Goal: Information Seeking & Learning: Learn about a topic

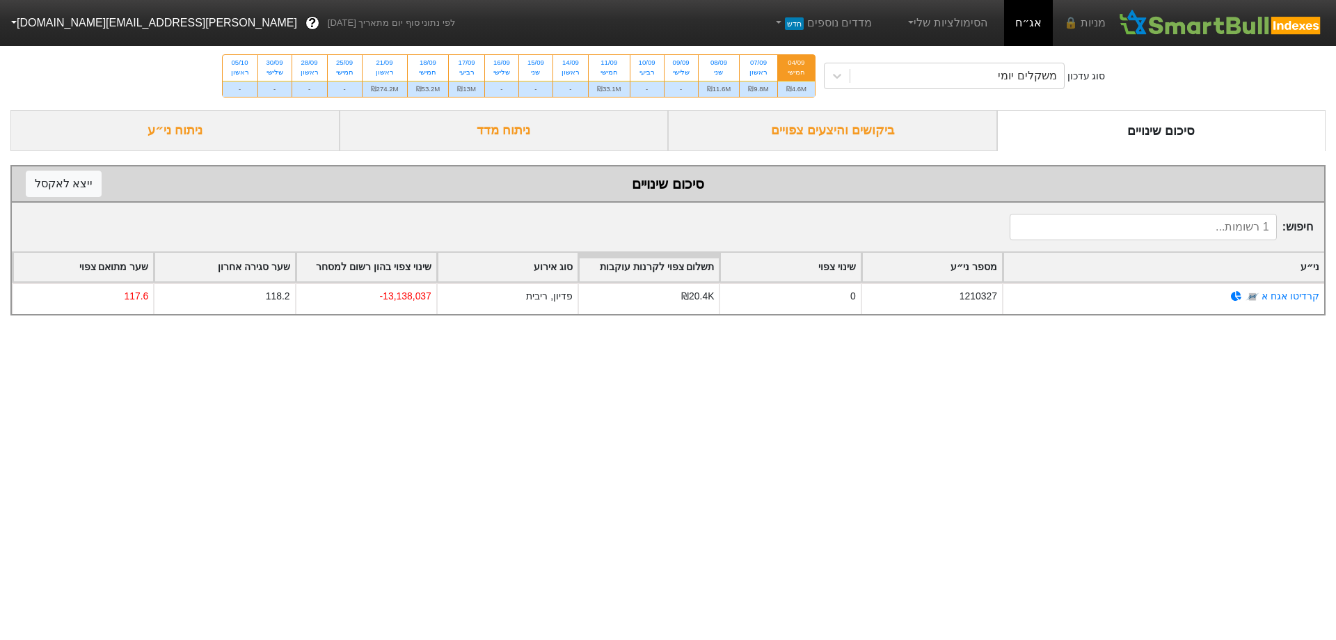
click at [877, 147] on div "ביקושים והיצעים צפויים" at bounding box center [832, 130] width 329 height 41
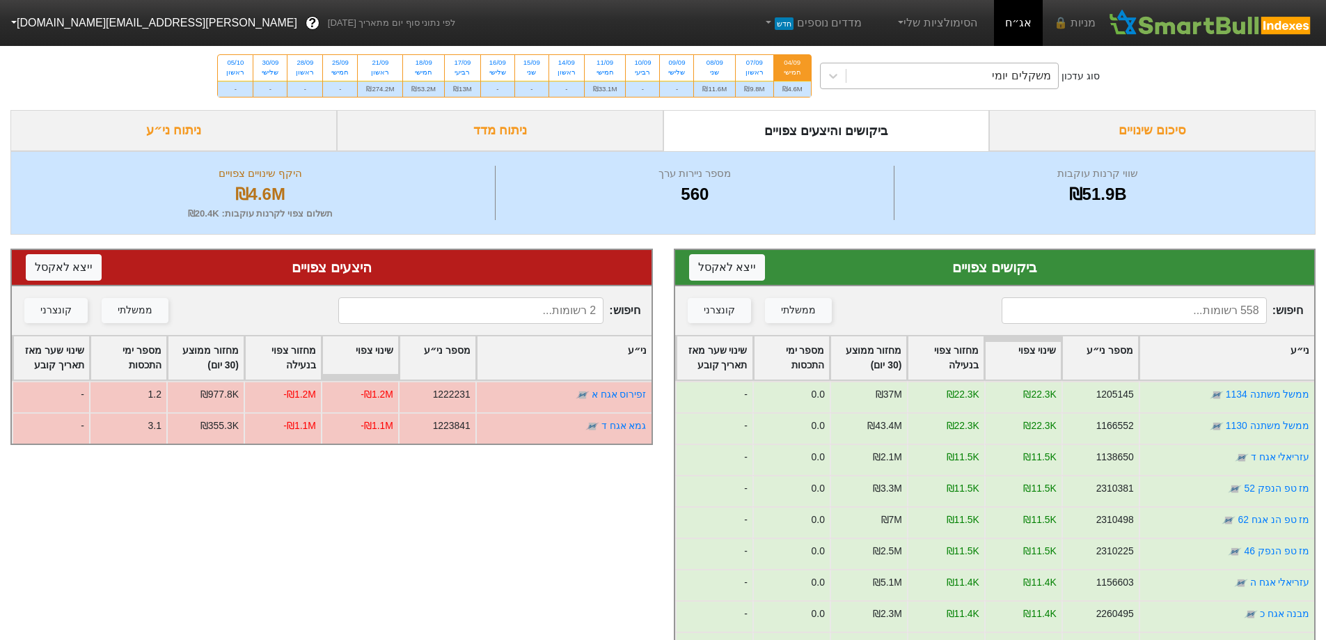
click at [965, 72] on div "משקלים יומי" at bounding box center [952, 75] width 212 height 25
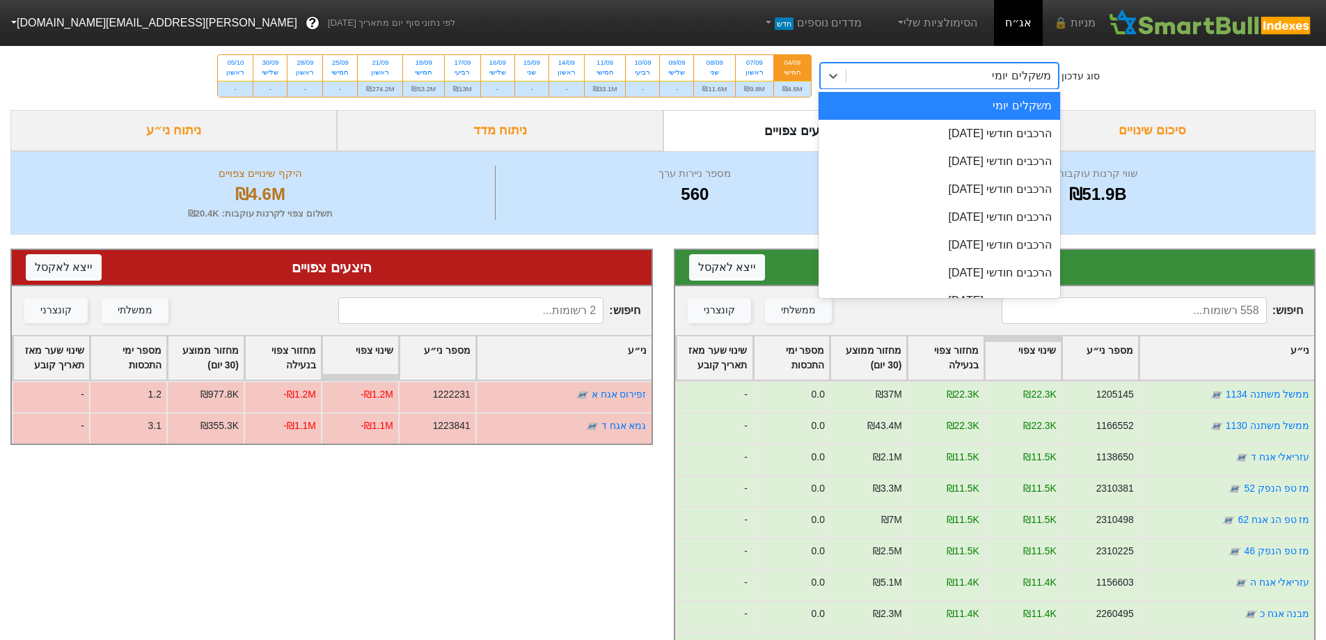
click at [647, 255] on div "היצעים צפויים ייצא ל אקסל" at bounding box center [332, 268] width 640 height 36
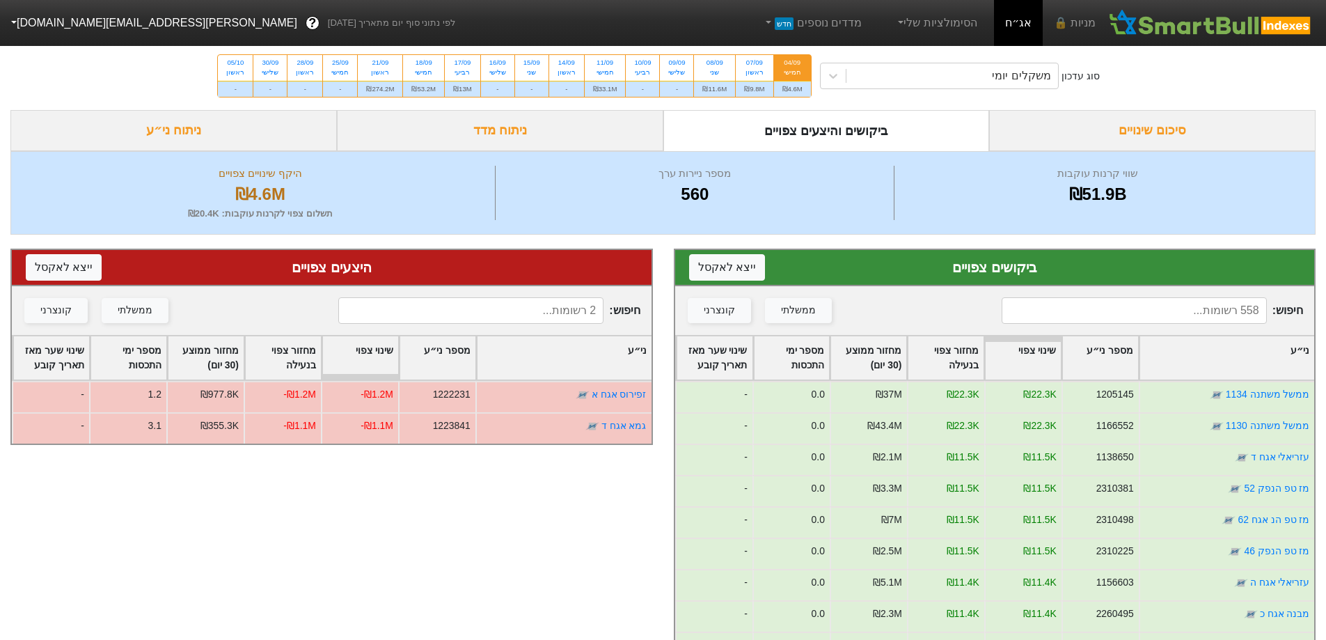
click at [608, 136] on div "ניתוח מדד" at bounding box center [500, 130] width 326 height 41
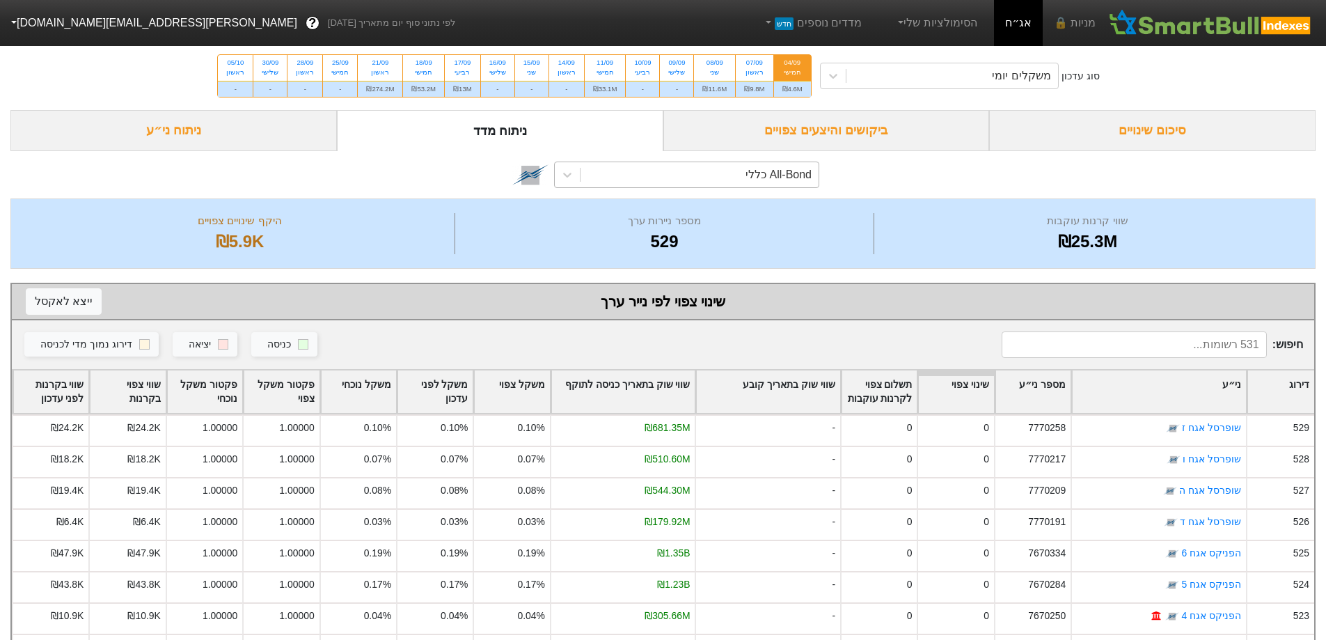
click at [732, 177] on div "All-Bond כללי" at bounding box center [699, 174] width 238 height 25
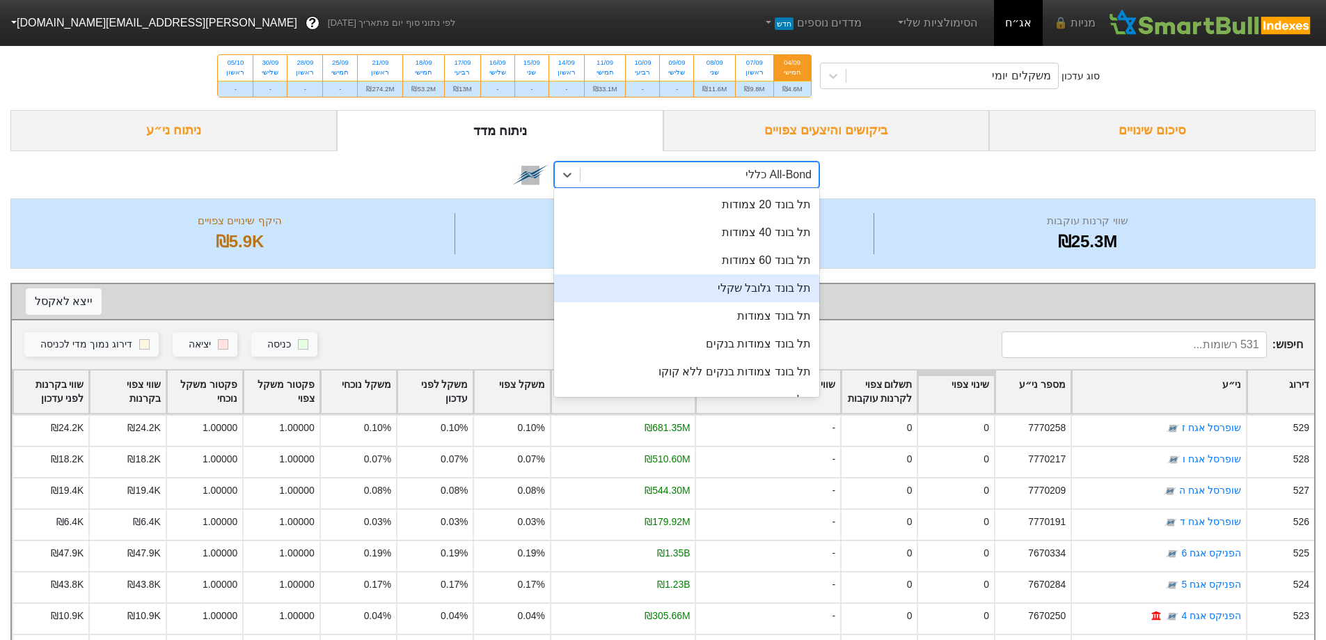
scroll to position [209, 0]
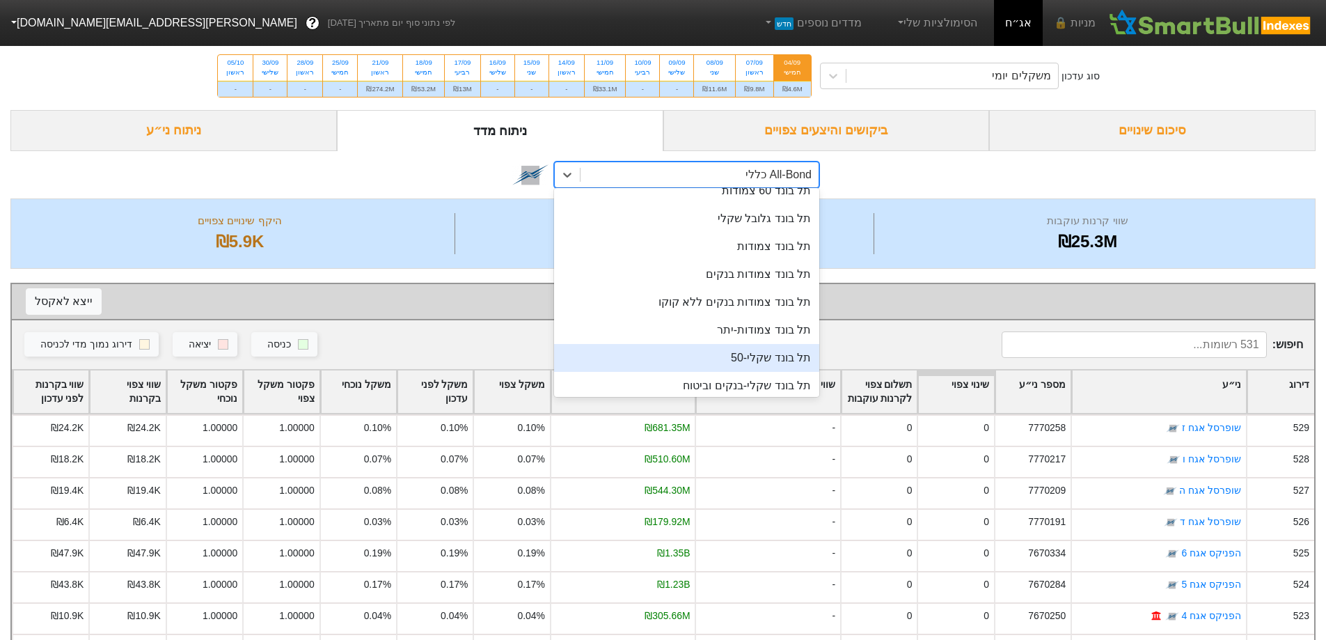
click at [743, 346] on div "תל בונד שקלי-50" at bounding box center [686, 358] width 265 height 28
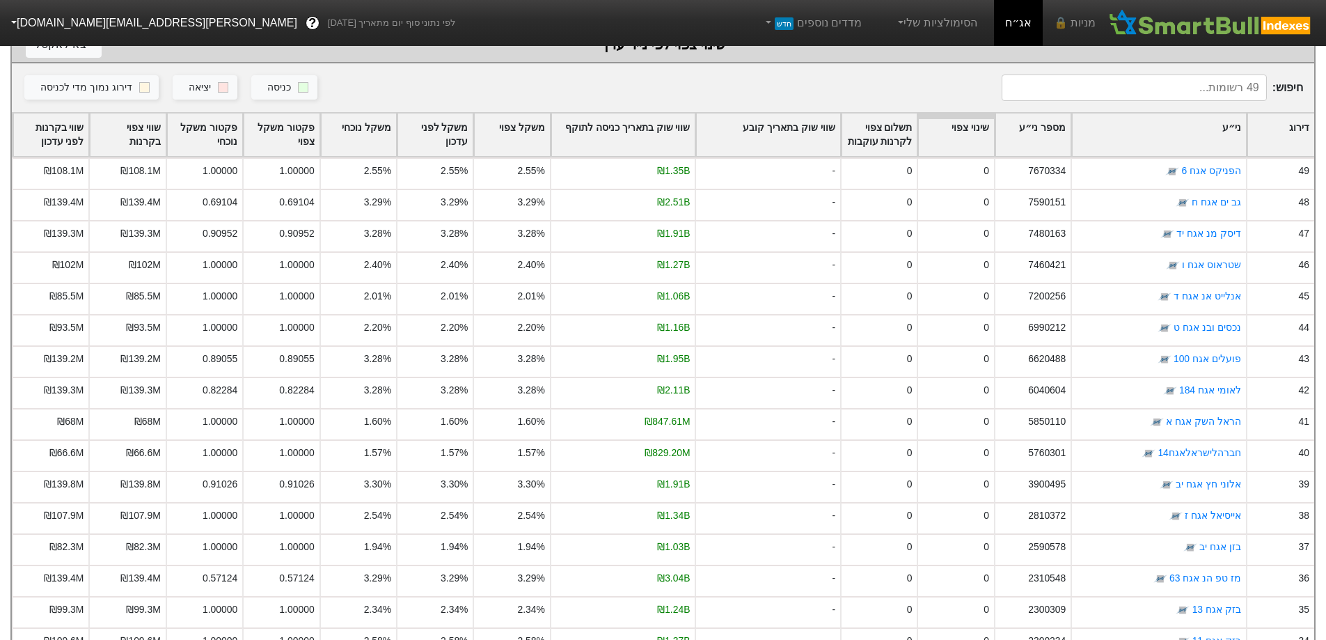
scroll to position [287, 0]
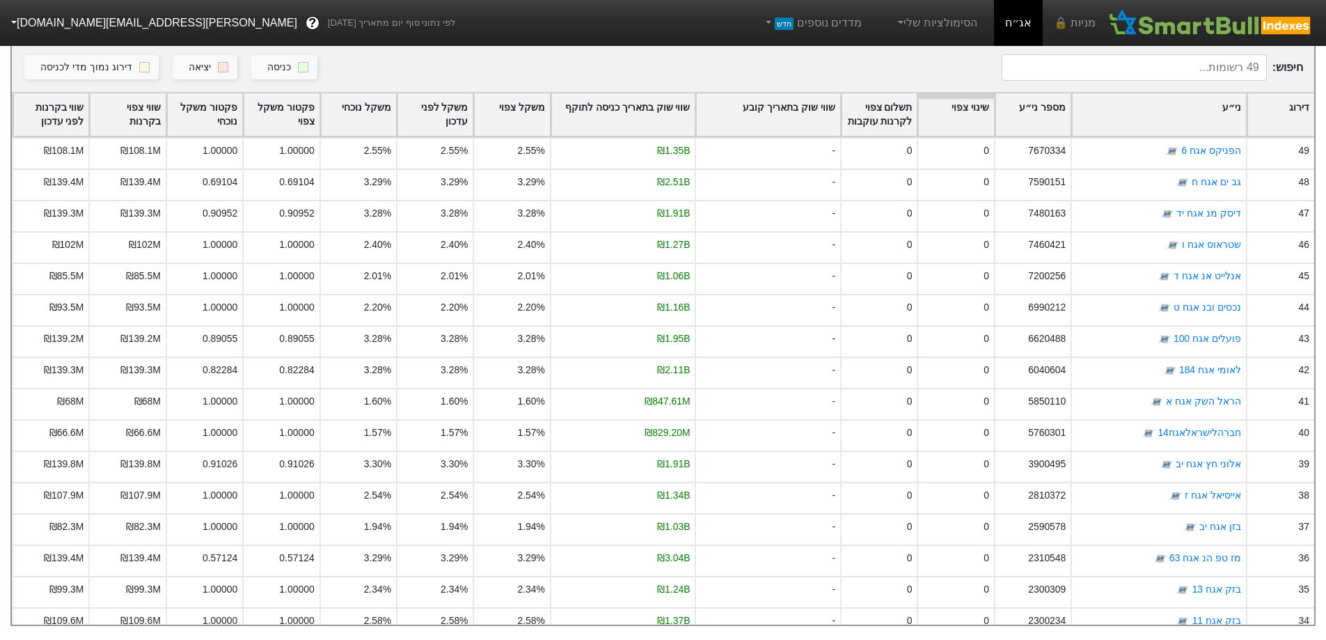
click at [1192, 58] on input at bounding box center [1133, 67] width 265 height 26
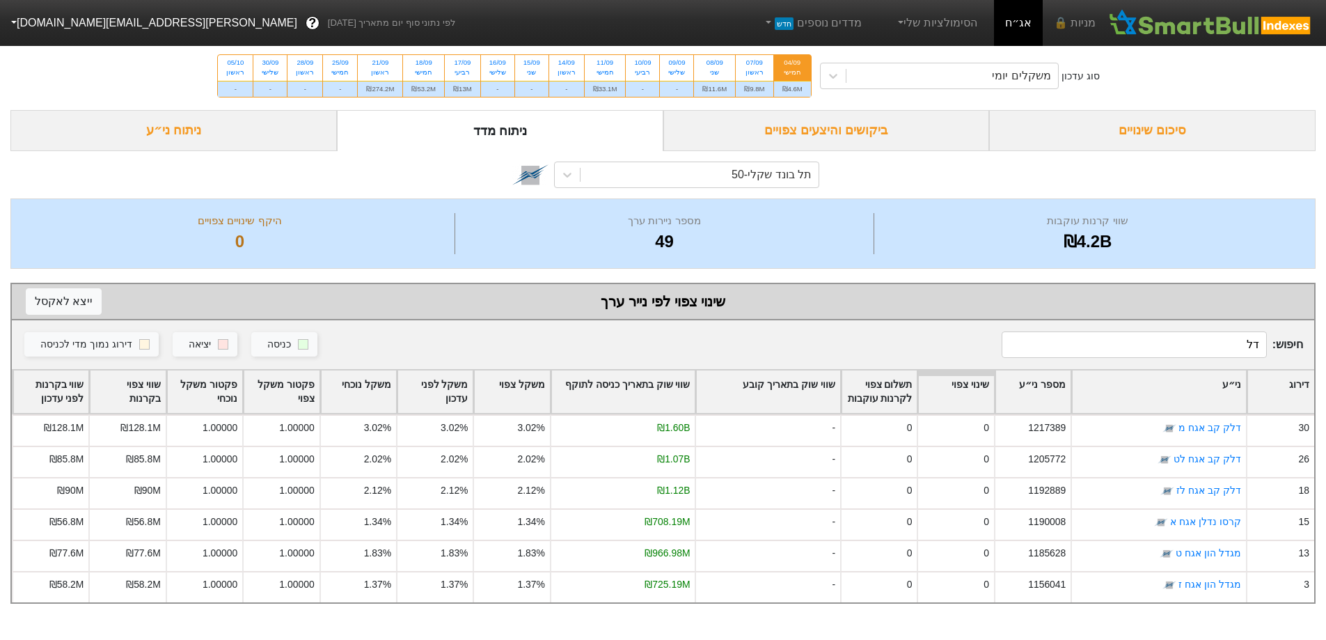
scroll to position [0, 0]
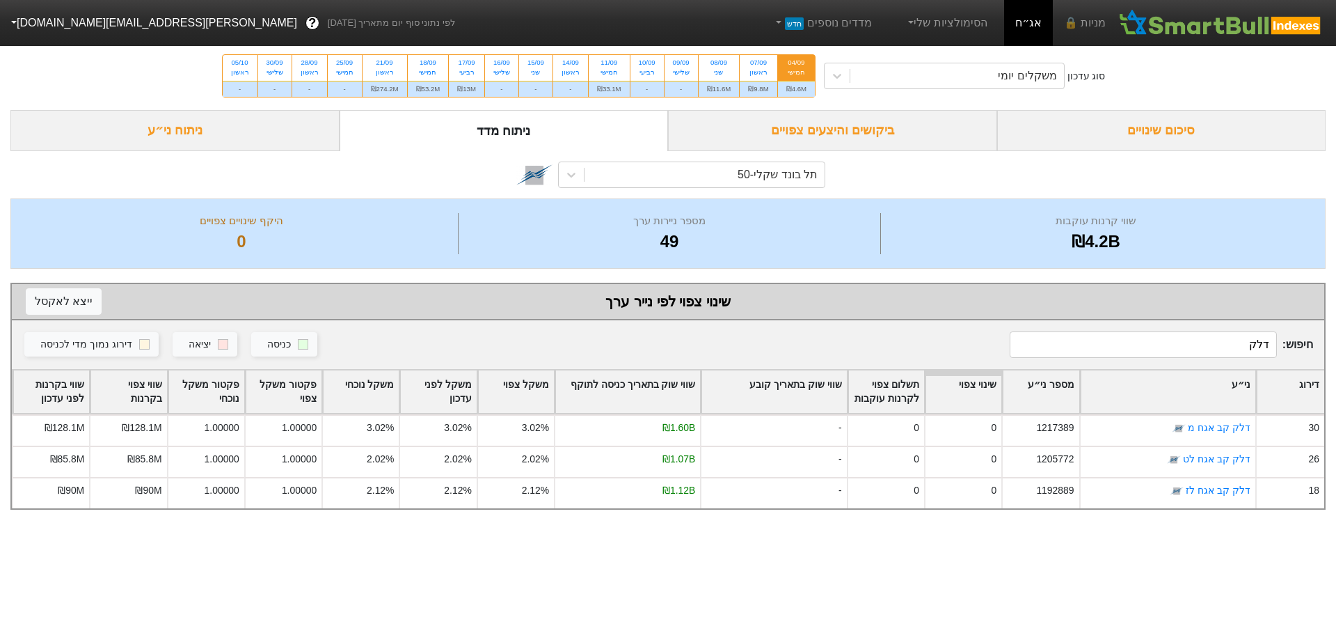
type input "דלק"
drag, startPoint x: 1302, startPoint y: 346, endPoint x: 1312, endPoint y: 347, distance: 9.8
click at [1312, 347] on span "חיפוש : דלק" at bounding box center [1161, 344] width 303 height 26
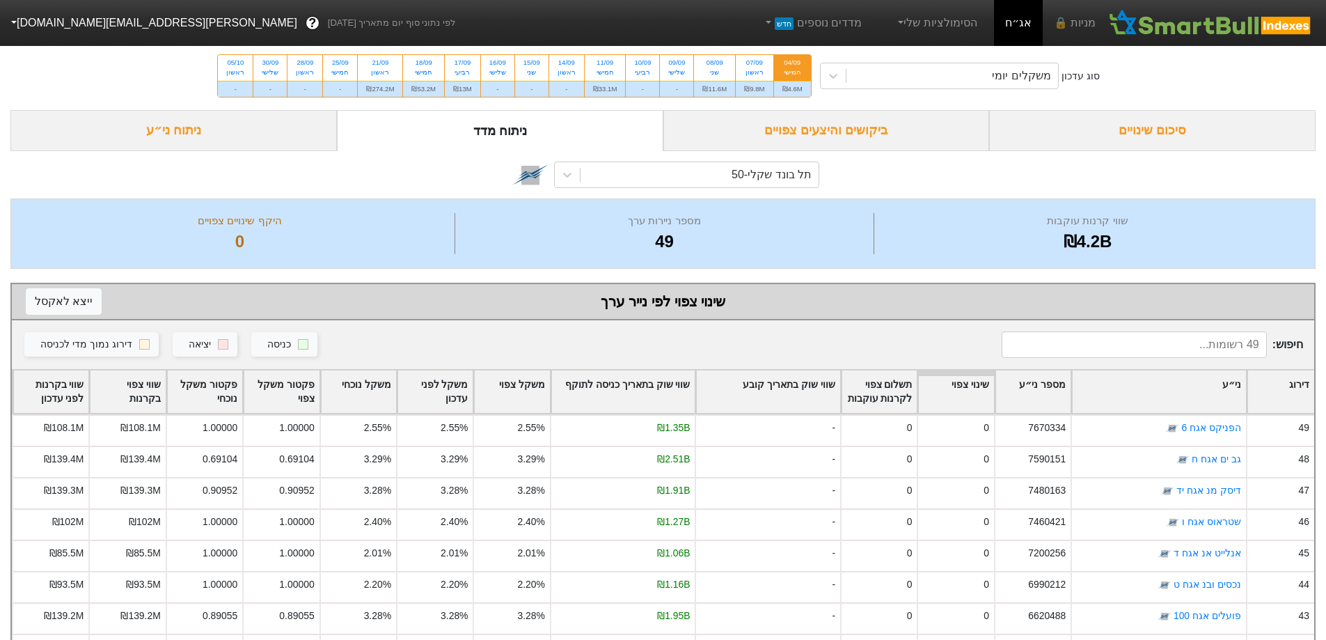
click at [1294, 394] on div "דירוג" at bounding box center [1280, 391] width 67 height 43
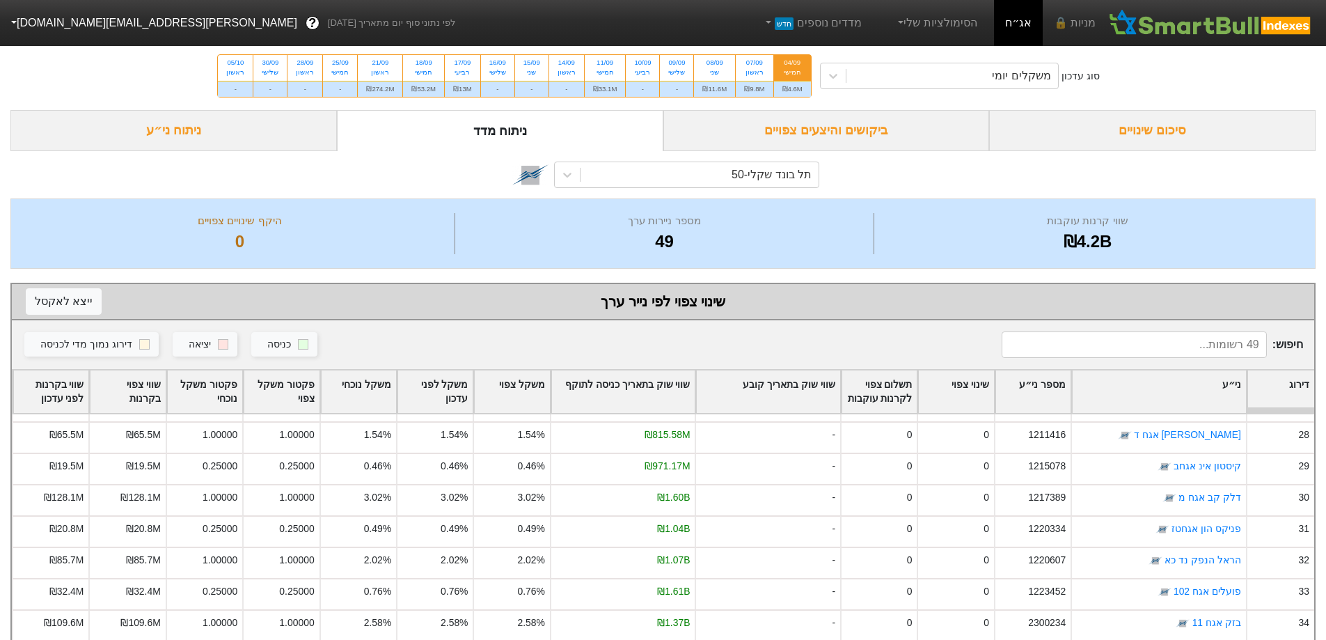
drag, startPoint x: 766, startPoint y: 122, endPoint x: 724, endPoint y: 127, distance: 42.0
click at [766, 122] on div "ביקושים והיצעים צפויים" at bounding box center [826, 130] width 326 height 41
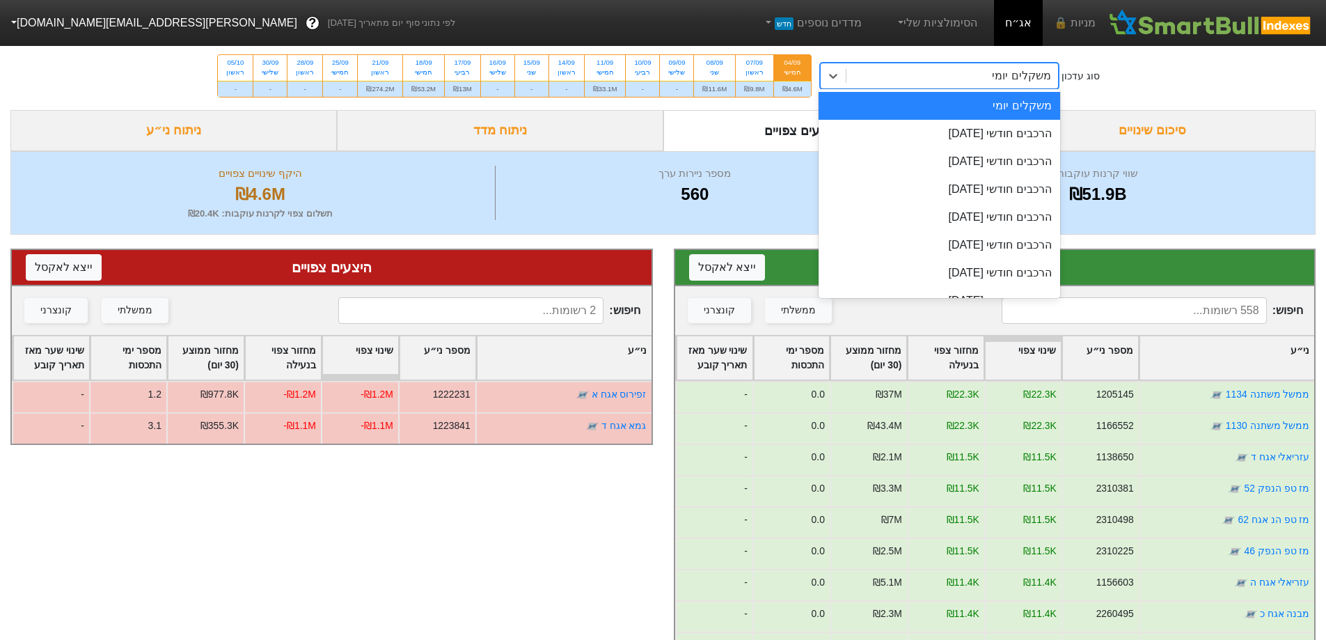
click at [953, 83] on div "משקלים יומי" at bounding box center [952, 75] width 212 height 25
click at [981, 125] on div "הרכבים חודשי [DATE]" at bounding box center [938, 134] width 241 height 28
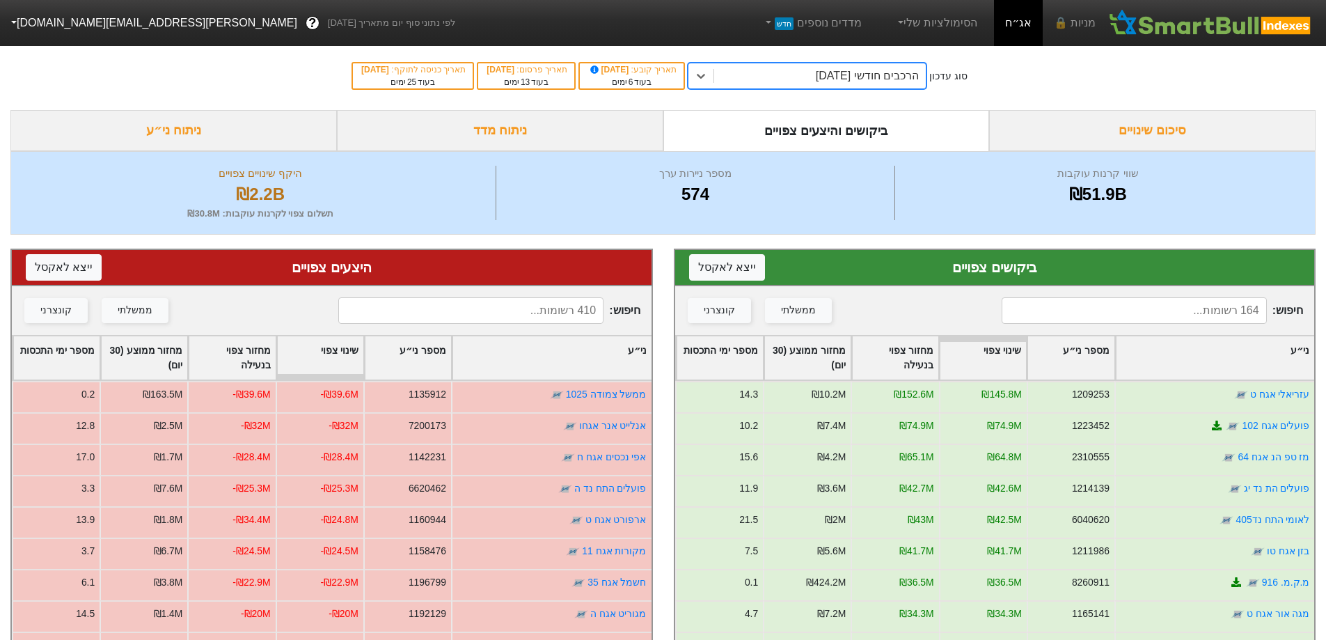
click at [546, 127] on div "ניתוח מדד" at bounding box center [500, 130] width 326 height 41
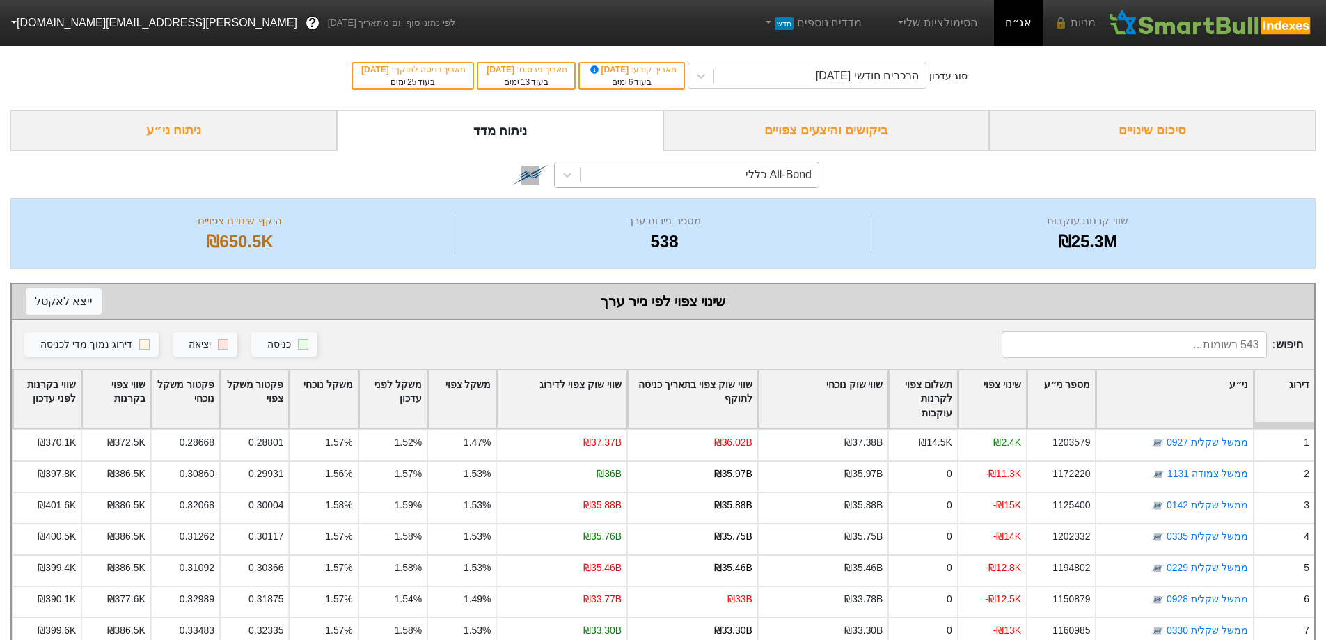
click at [790, 175] on div "All-Bond כללי" at bounding box center [778, 174] width 66 height 17
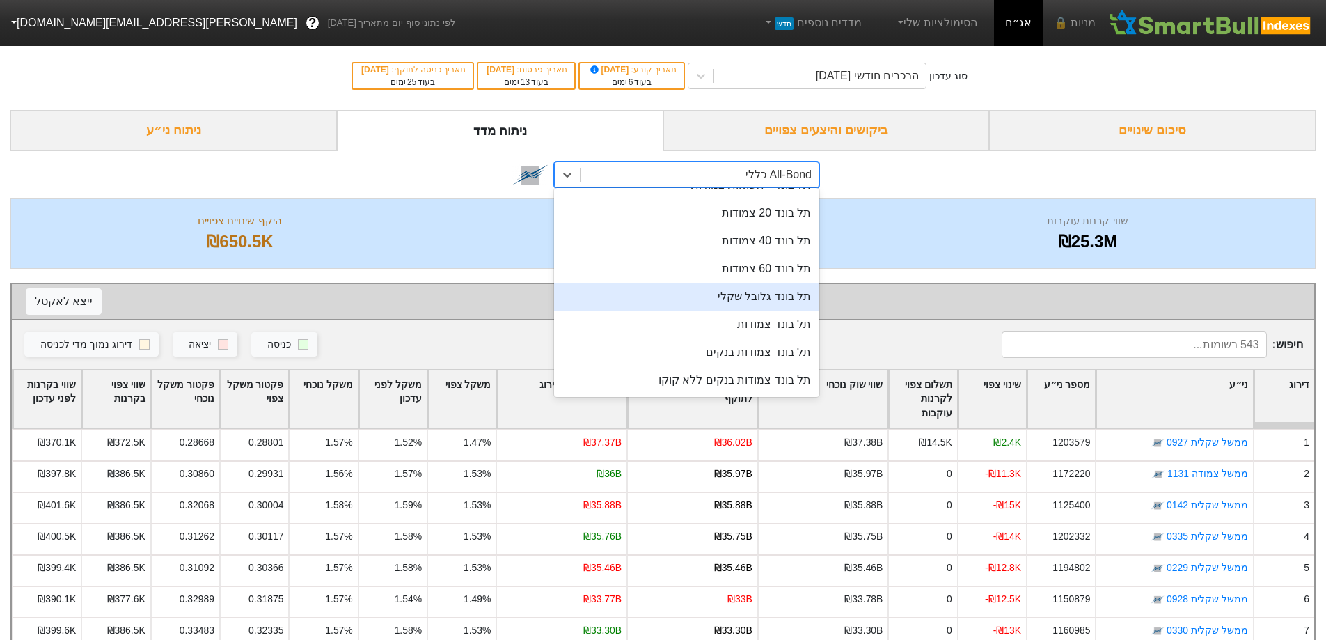
scroll to position [209, 0]
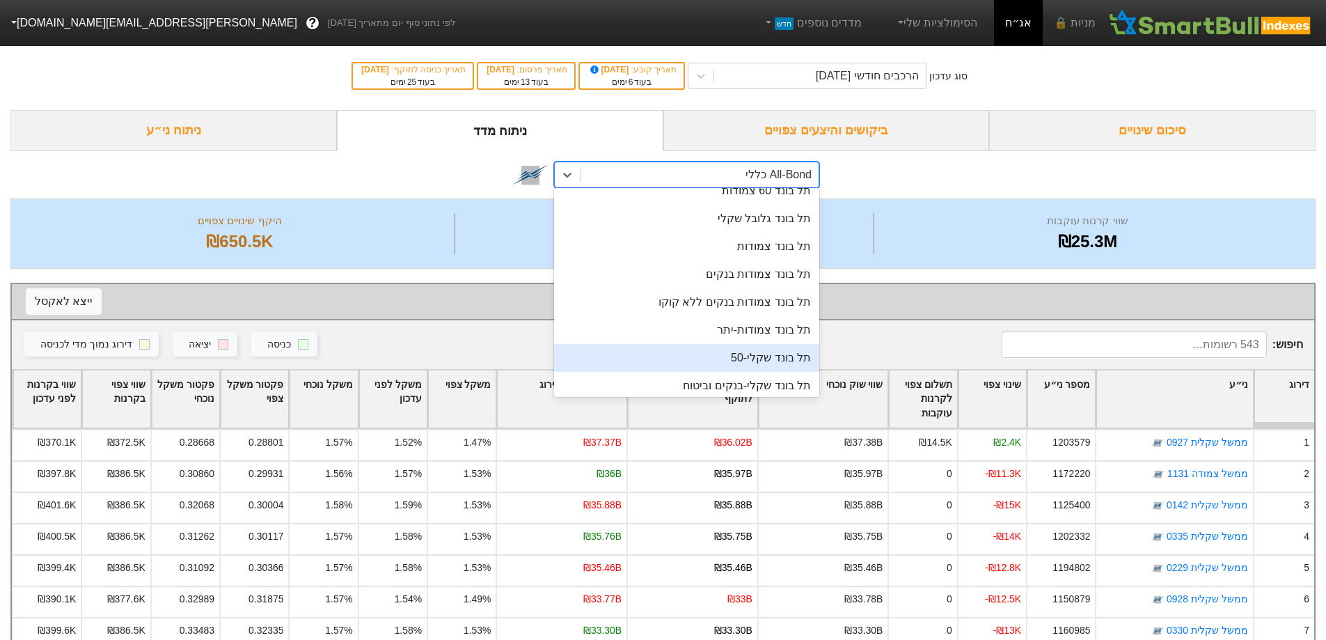
click at [775, 356] on div "תל בונד שקלי-50" at bounding box center [686, 358] width 265 height 28
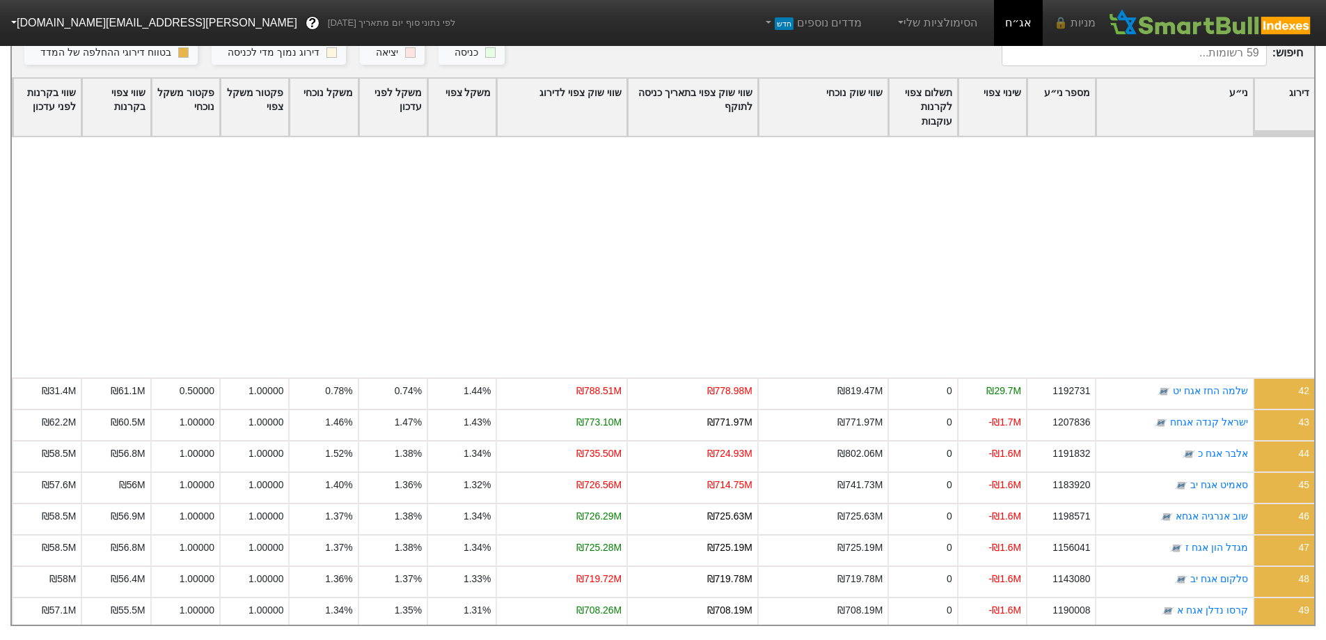
scroll to position [1361, 0]
